Goal: Check status: Check status

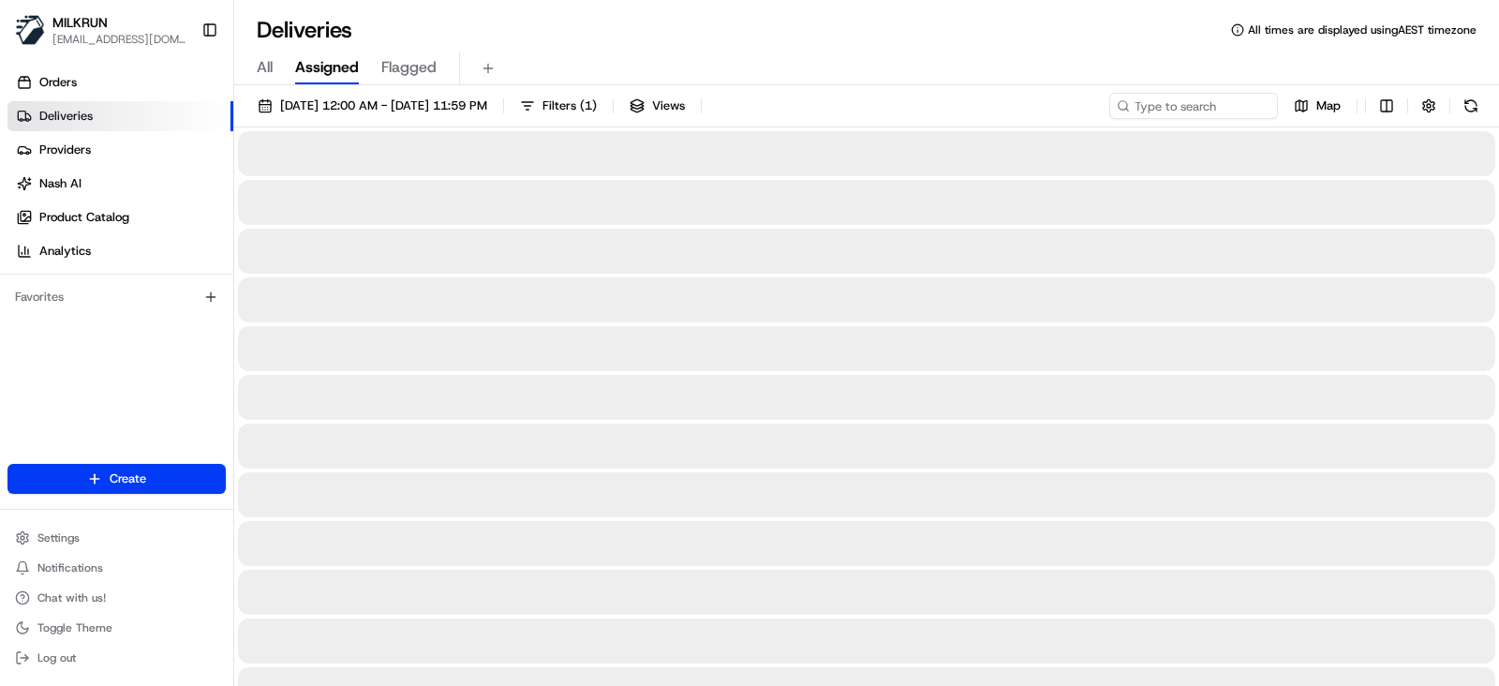
click at [259, 63] on span "All" at bounding box center [265, 67] width 16 height 22
click at [1210, 107] on input at bounding box center [1165, 106] width 225 height 26
paste input "28dff194-c0c3-4904-9104-5c22adcd5fc2"
type input "28dff194-c0c3-4904-9104-5c22adcd5fc2"
